Goal: Information Seeking & Learning: Learn about a topic

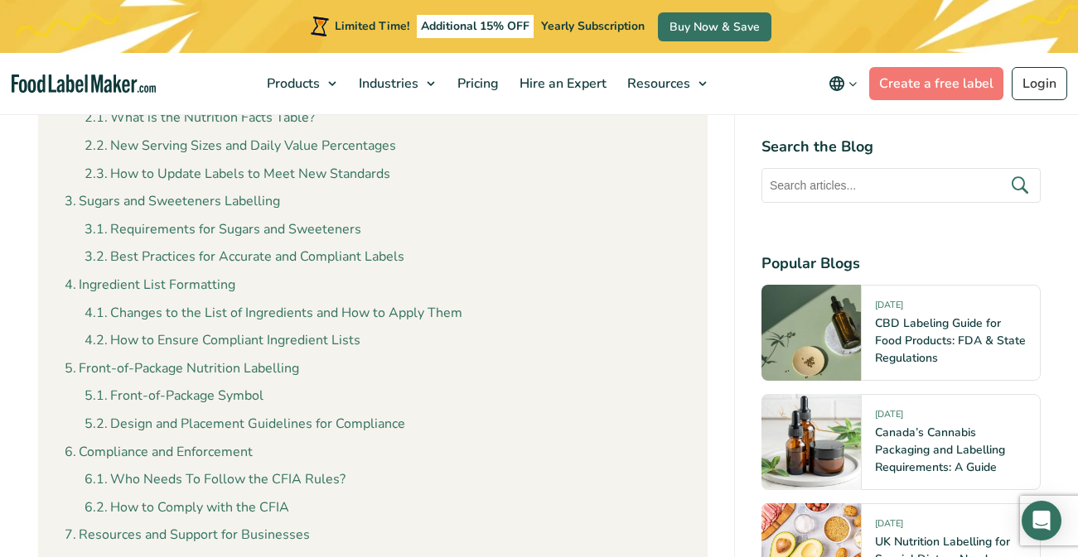
scroll to position [1647, 0]
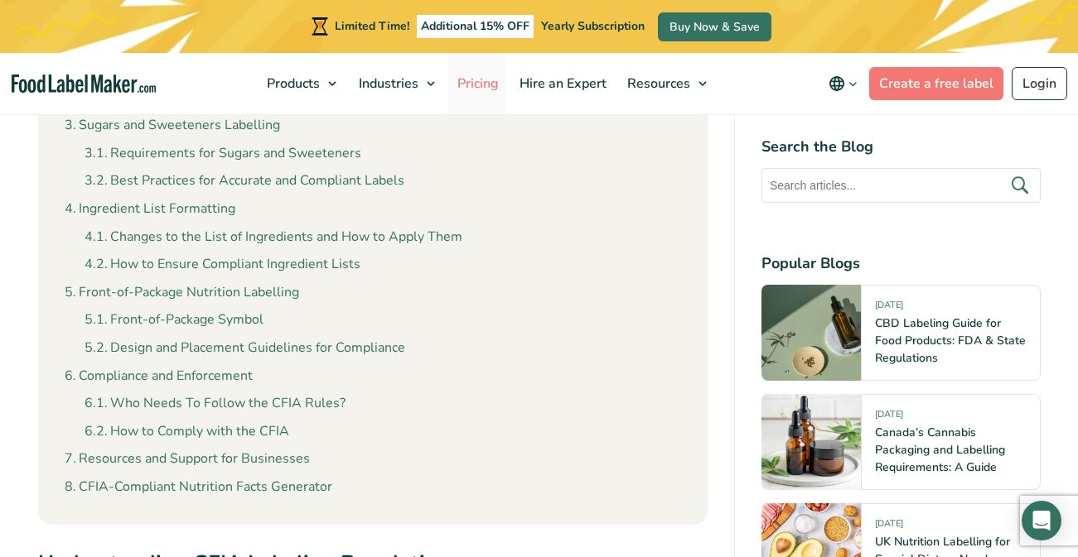
click at [468, 89] on span "Pricing" at bounding box center [476, 84] width 48 height 18
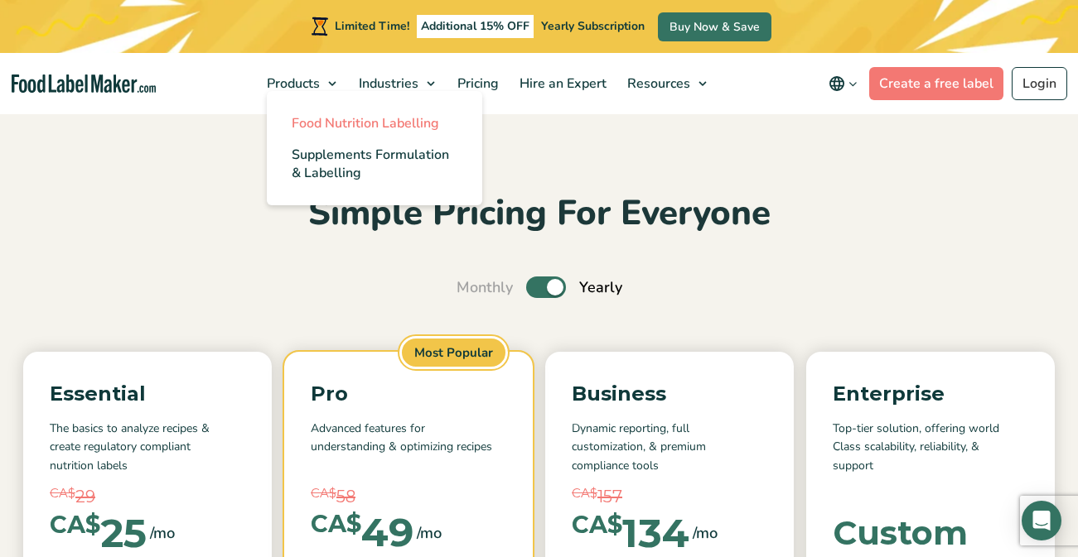
click at [317, 122] on span "Food Nutrition Labelling" at bounding box center [365, 123] width 147 height 18
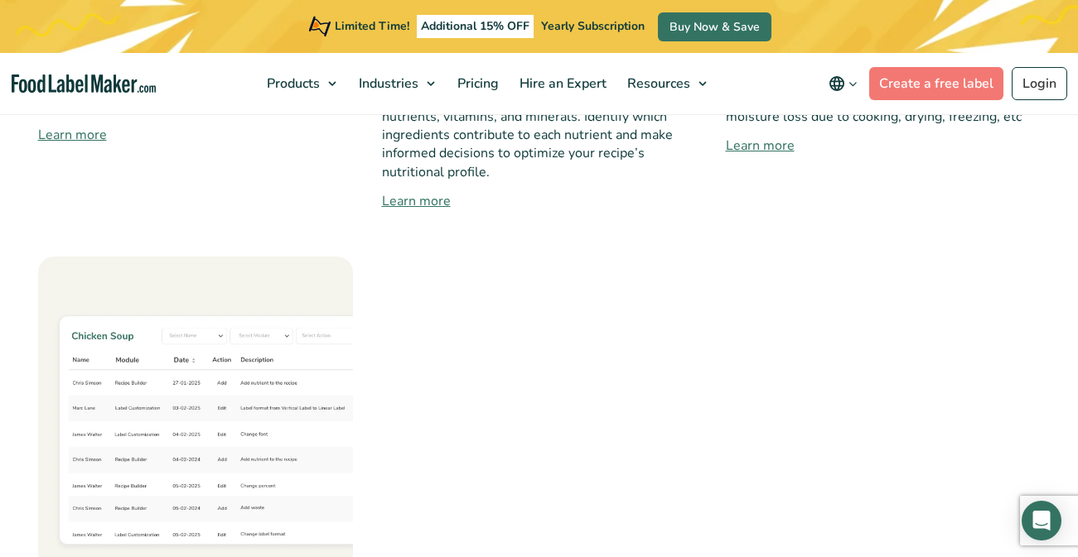
scroll to position [1765, 0]
